Goal: Task Accomplishment & Management: Use online tool/utility

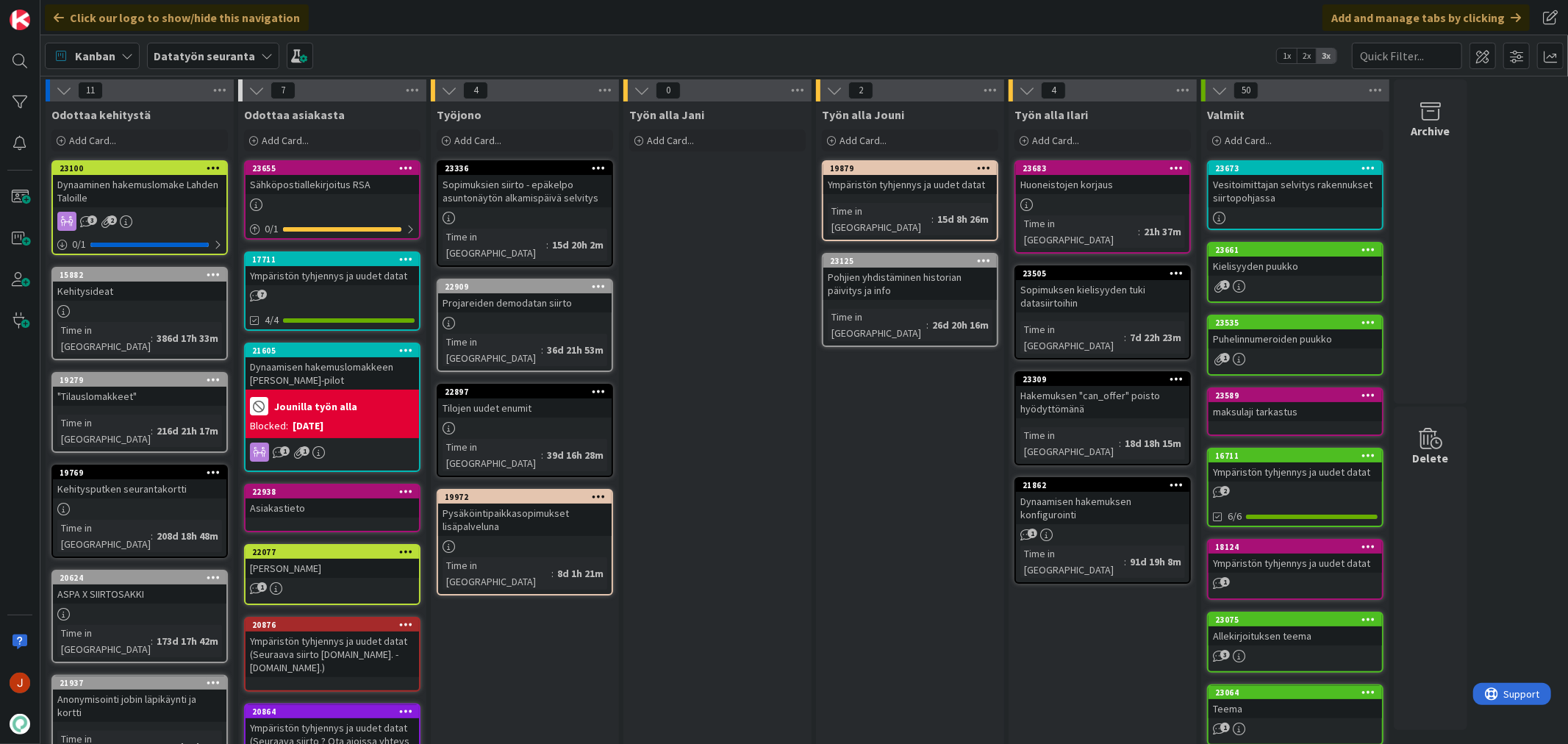
click at [692, 285] on div "Työn alla Jani Add Card..." at bounding box center [717, 695] width 188 height 1188
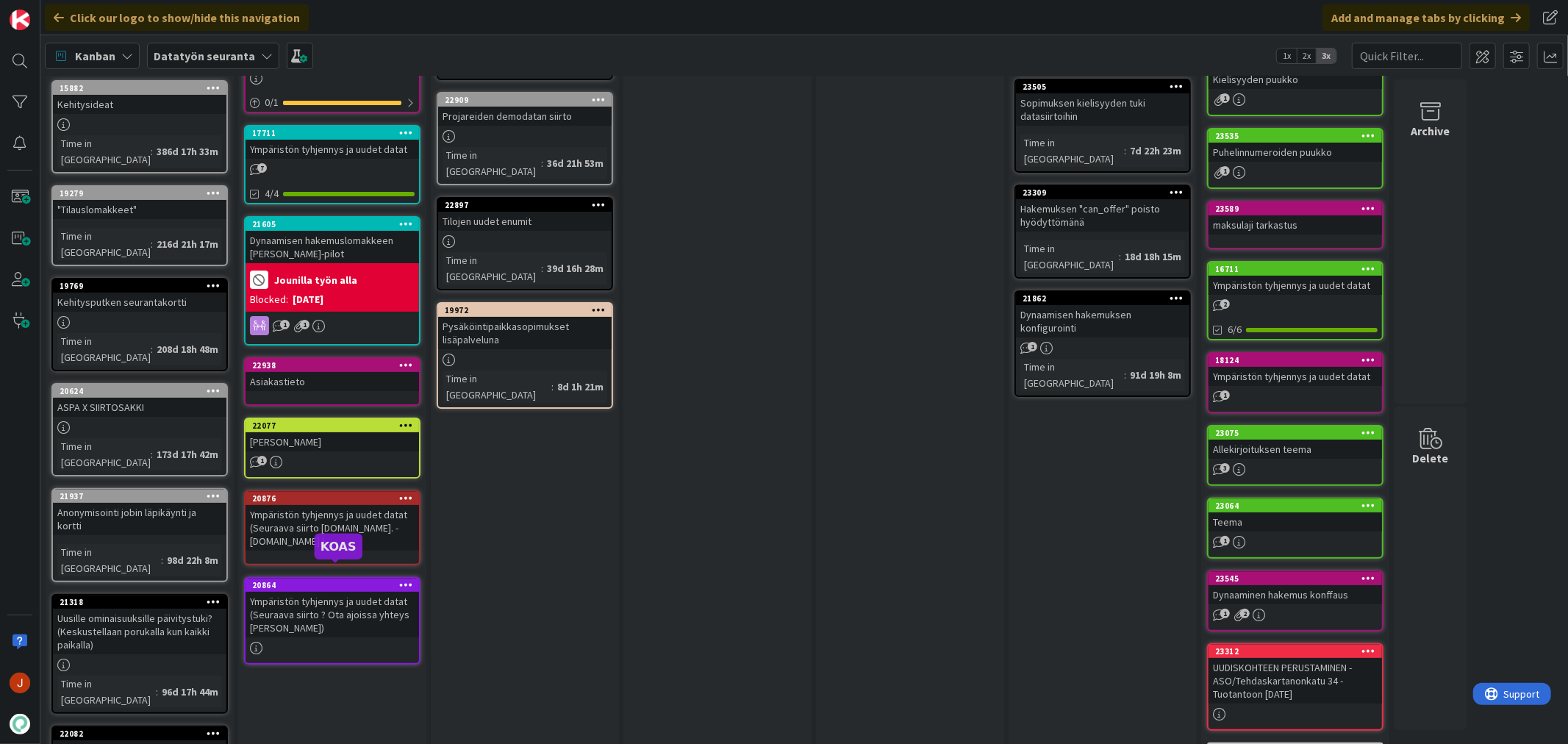
scroll to position [163, 0]
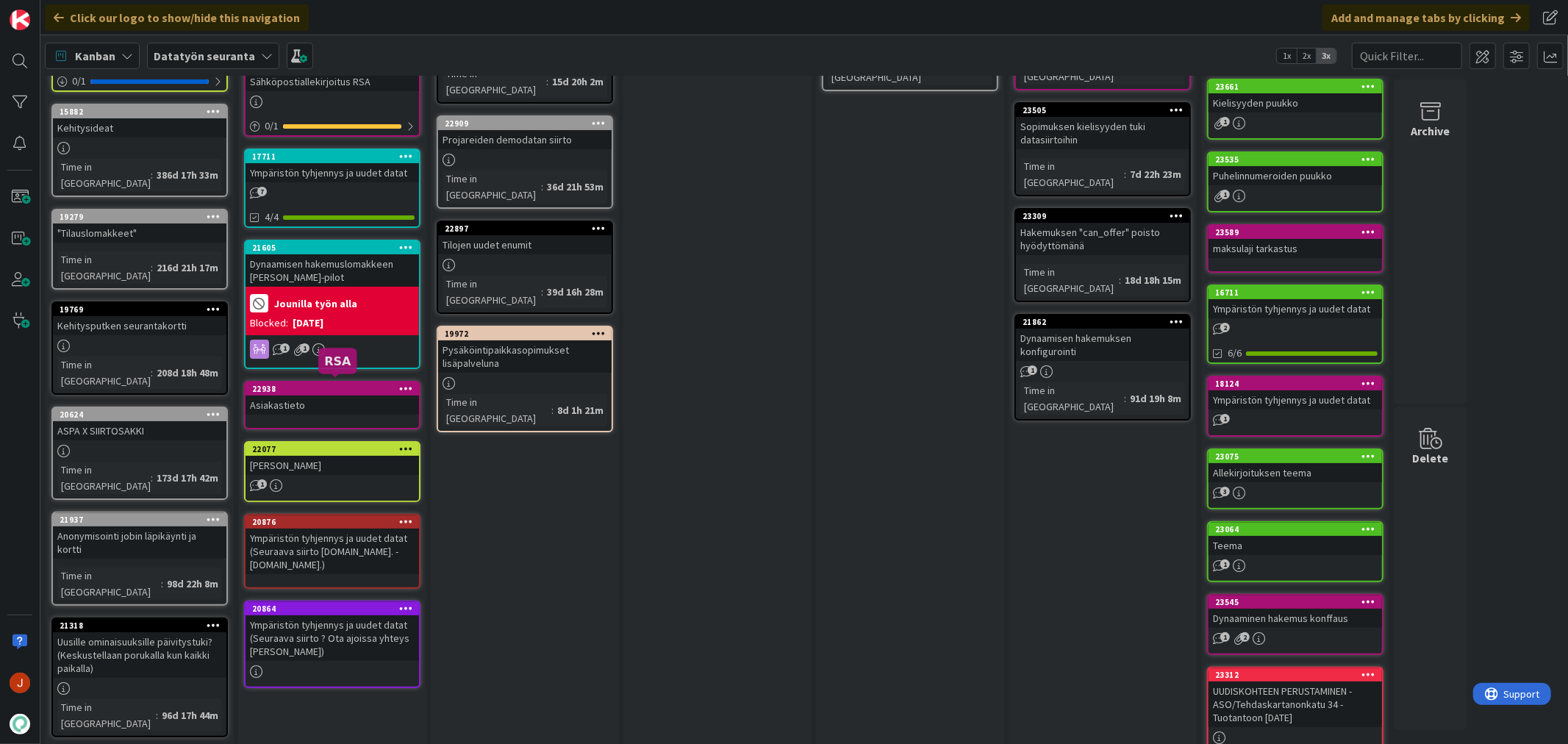
click at [304, 384] on div "22938" at bounding box center [335, 388] width 167 height 10
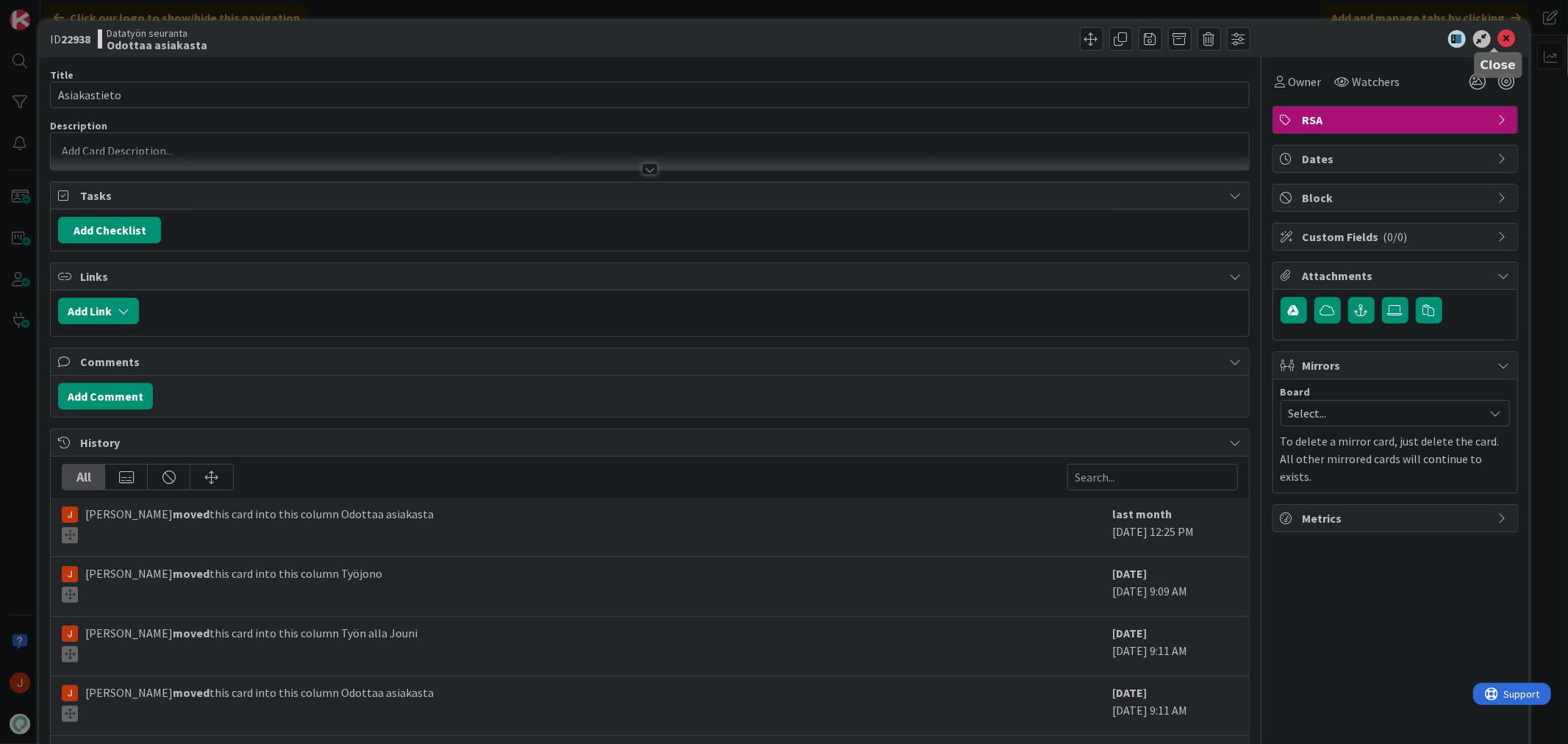
click at [1499, 38] on icon at bounding box center [1507, 39] width 18 height 18
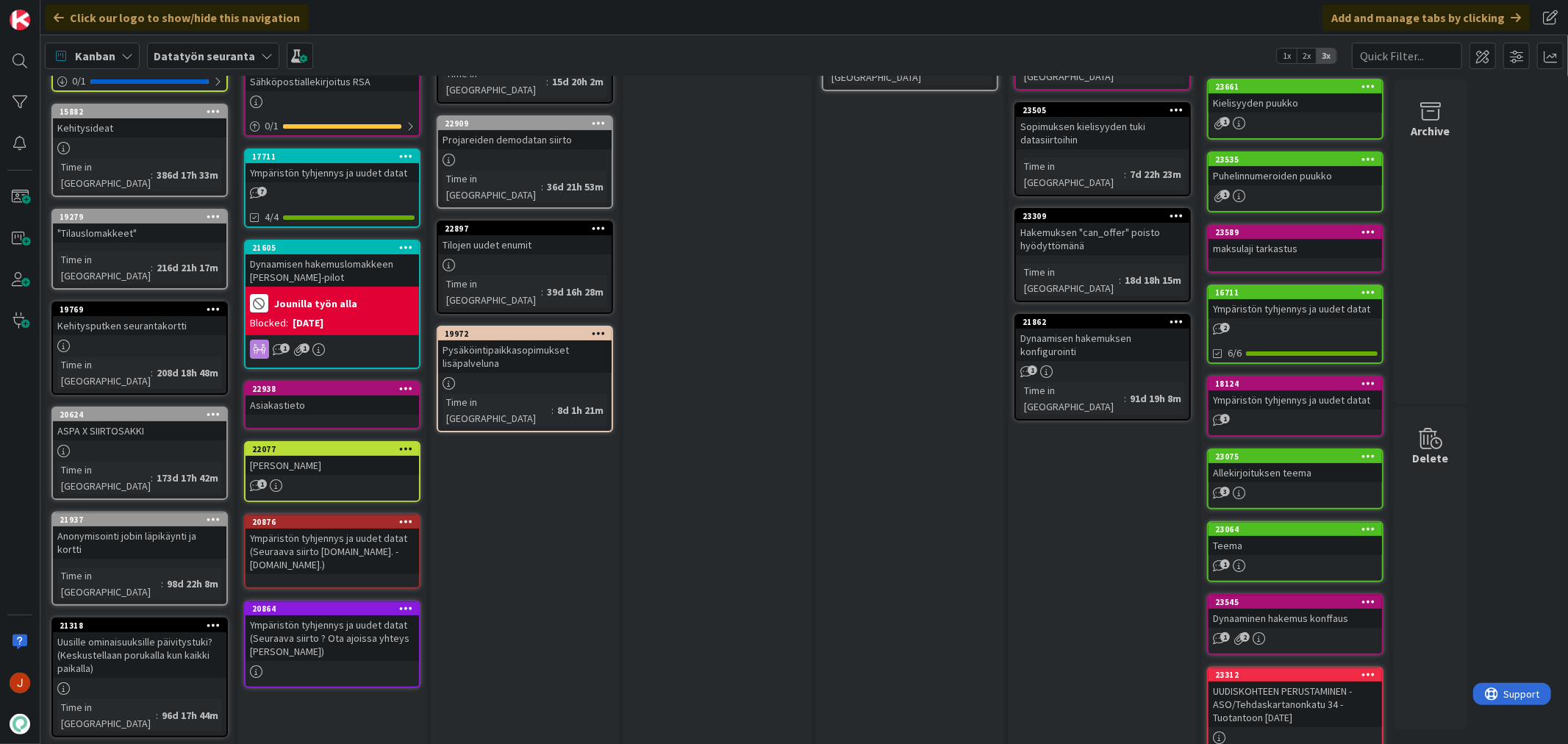
click at [802, 256] on div "Työn alla Jani Add Card..." at bounding box center [717, 532] width 188 height 1188
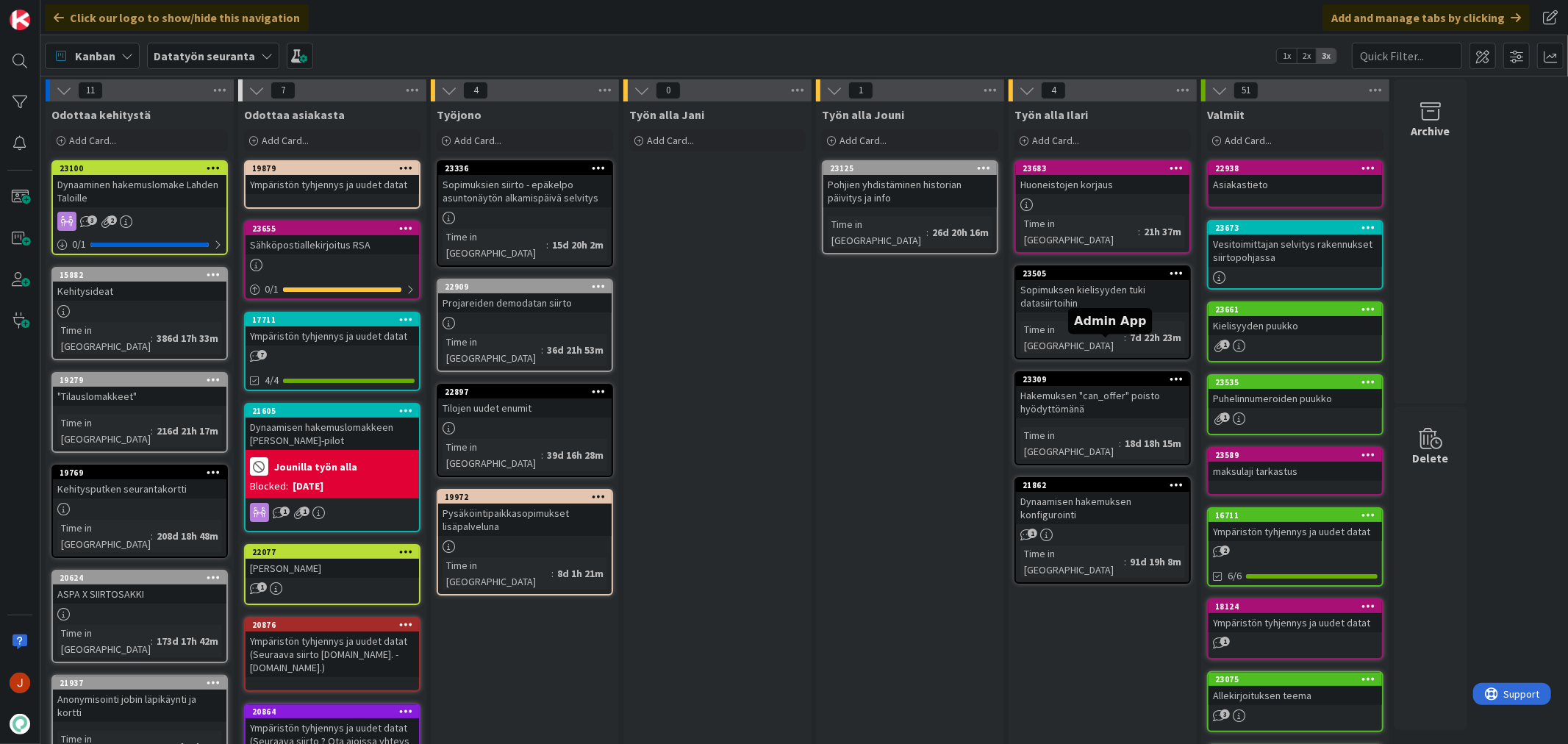
click at [904, 430] on div "Työn alla Jouni Add Card... 23125 Pohjien yhdistäminen historian päivitys ja in…" at bounding box center [910, 695] width 188 height 1188
click at [780, 477] on div "Työn alla Jani Add Card..." at bounding box center [717, 695] width 188 height 1188
